Goal: Task Accomplishment & Management: Use online tool/utility

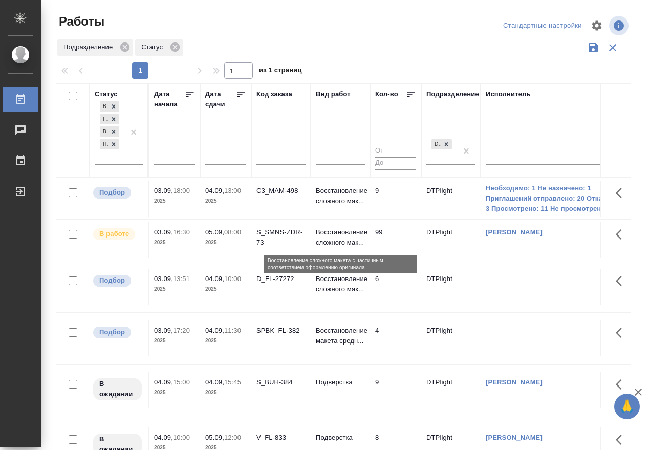
click at [350, 235] on p "Восстановление сложного мак..." at bounding box center [340, 237] width 49 height 20
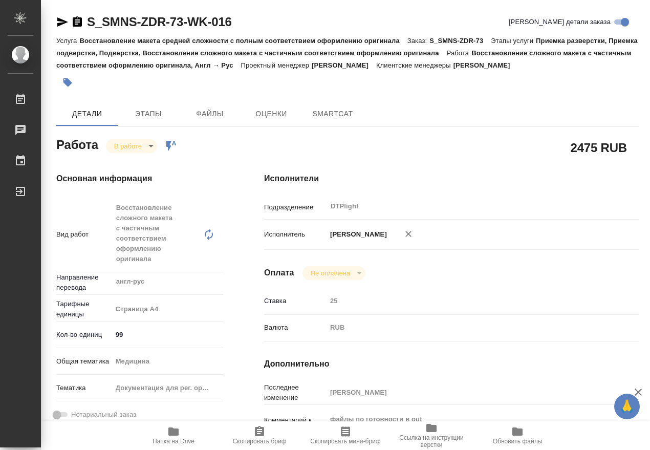
type textarea "x"
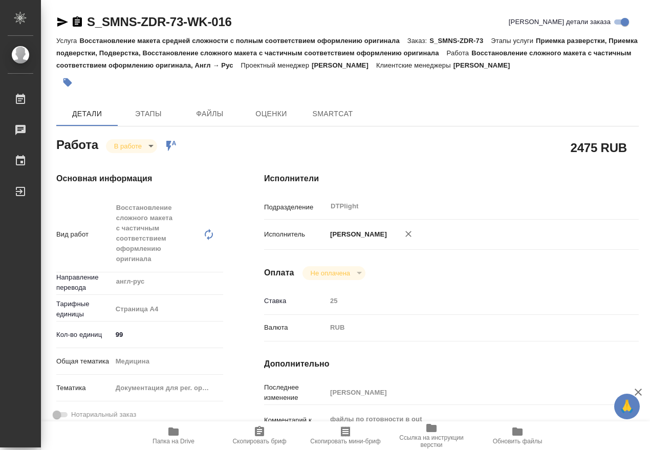
type textarea "x"
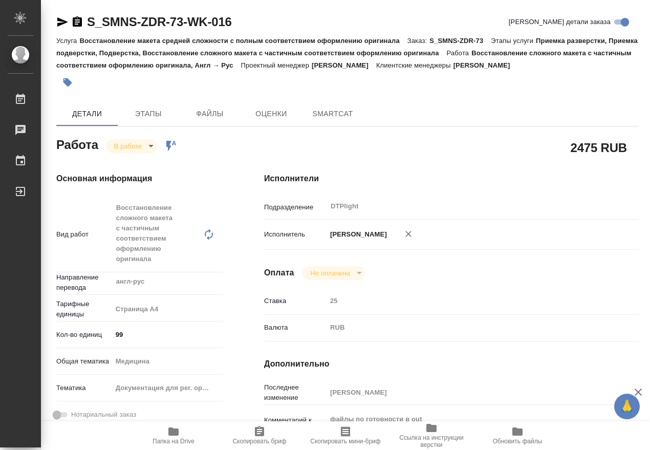
type textarea "x"
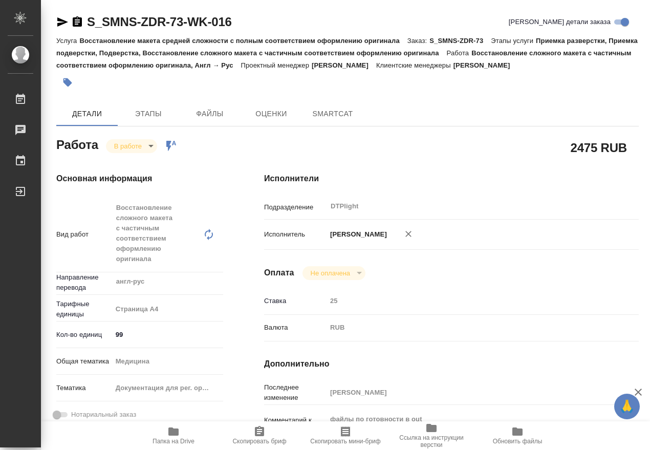
type textarea "x"
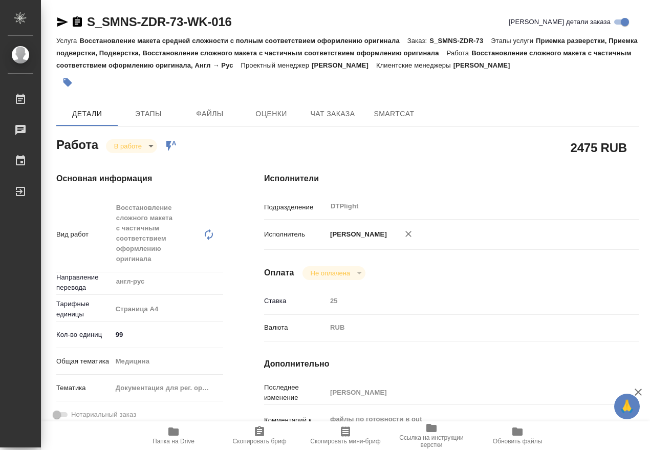
type textarea "x"
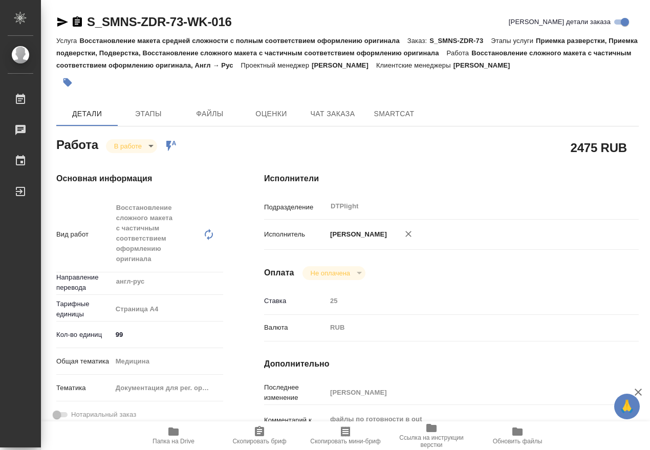
click at [75, 24] on icon "button" at bounding box center [77, 22] width 12 height 12
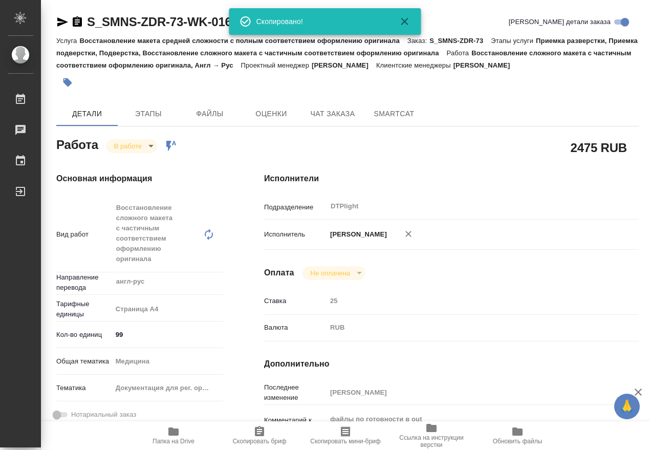
type textarea "x"
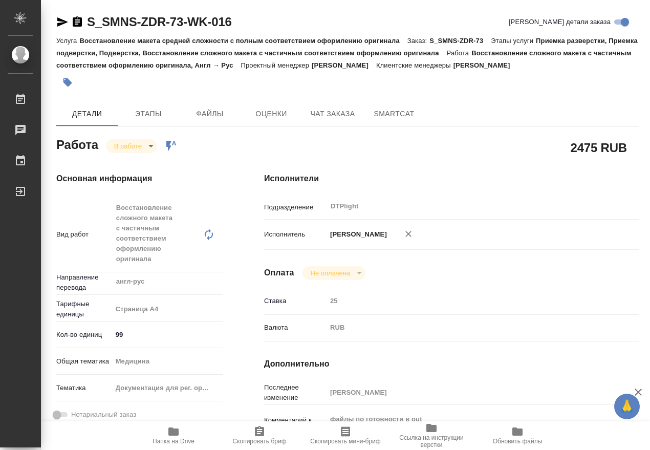
type textarea "x"
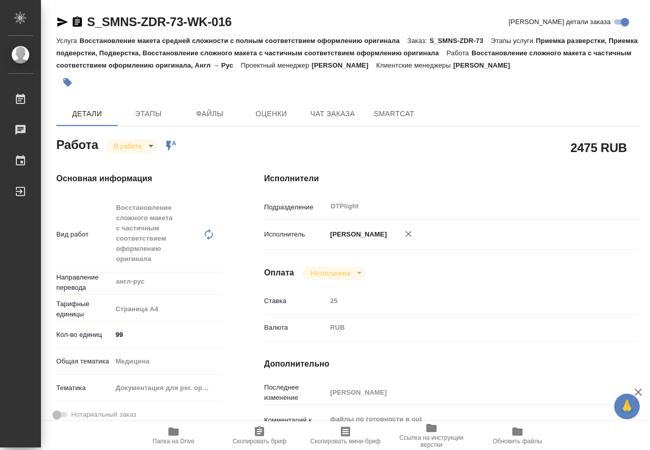
scroll to position [128, 0]
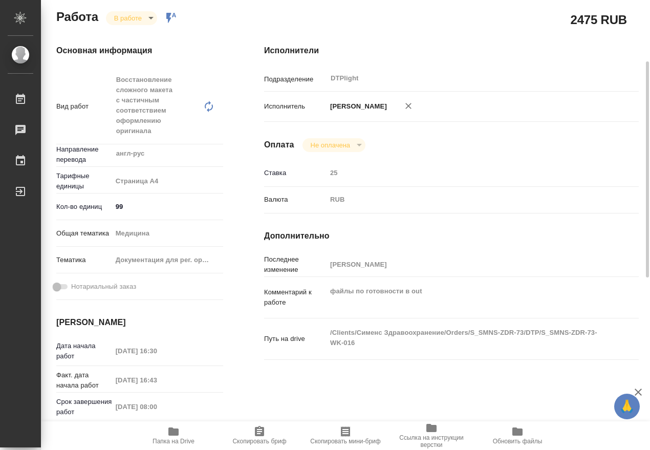
drag, startPoint x: 175, startPoint y: 435, endPoint x: 180, endPoint y: 431, distance: 6.9
click at [175, 435] on icon "button" at bounding box center [173, 431] width 12 height 12
